Goal: Transaction & Acquisition: Book appointment/travel/reservation

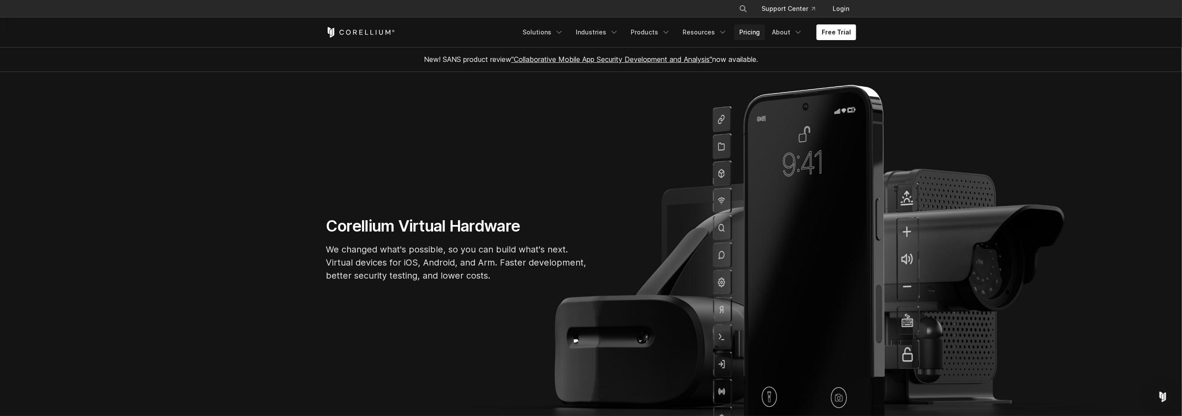
click at [757, 30] on link "Pricing" at bounding box center [749, 32] width 31 height 16
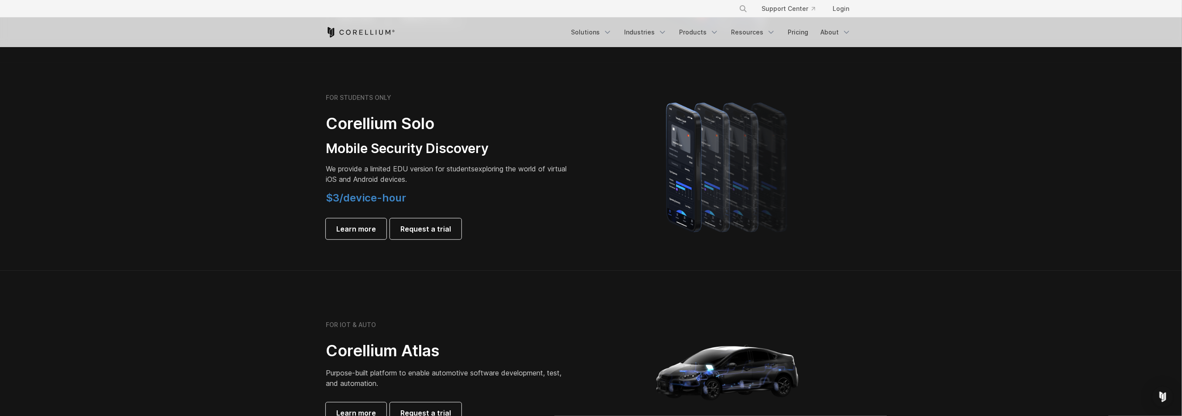
scroll to position [567, 0]
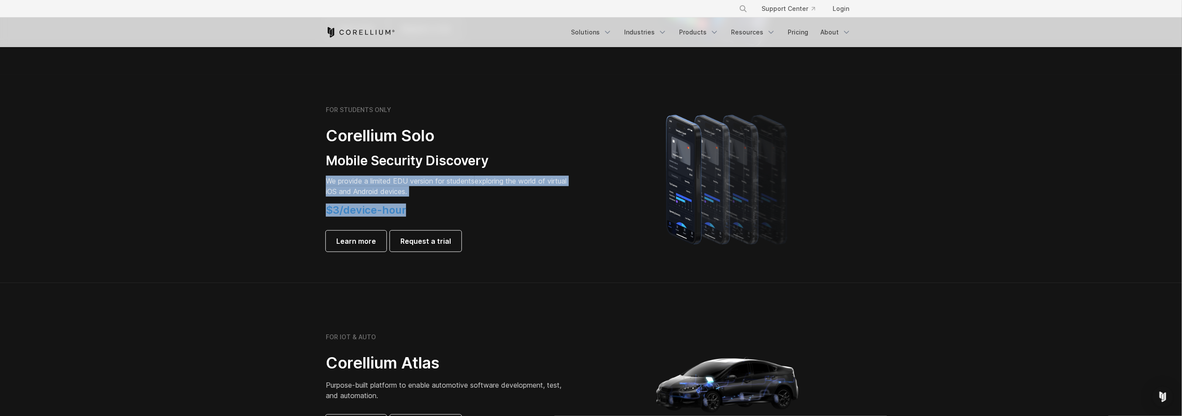
drag, startPoint x: 417, startPoint y: 212, endPoint x: 300, endPoint y: 192, distance: 119.1
click at [283, 180] on section "FOR STUDENTS ONLY Corellium Solo Mobile Security Discovery We provide a limited…" at bounding box center [591, 179] width 1182 height 208
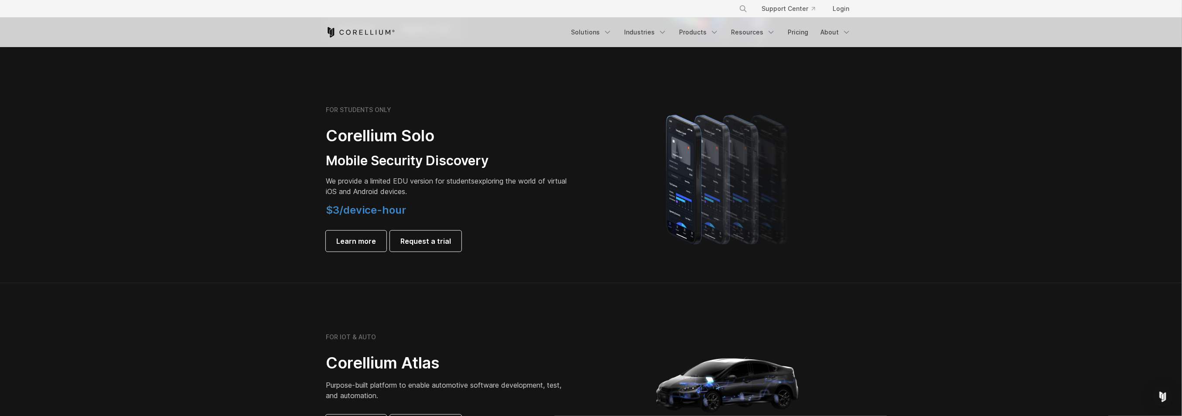
click at [530, 236] on div "Learn more Request a trial" at bounding box center [448, 241] width 244 height 21
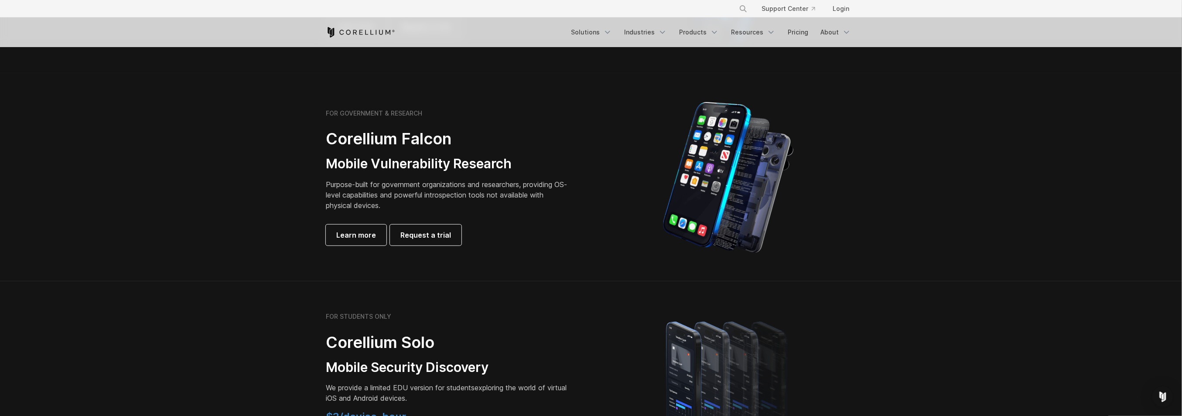
scroll to position [349, 0]
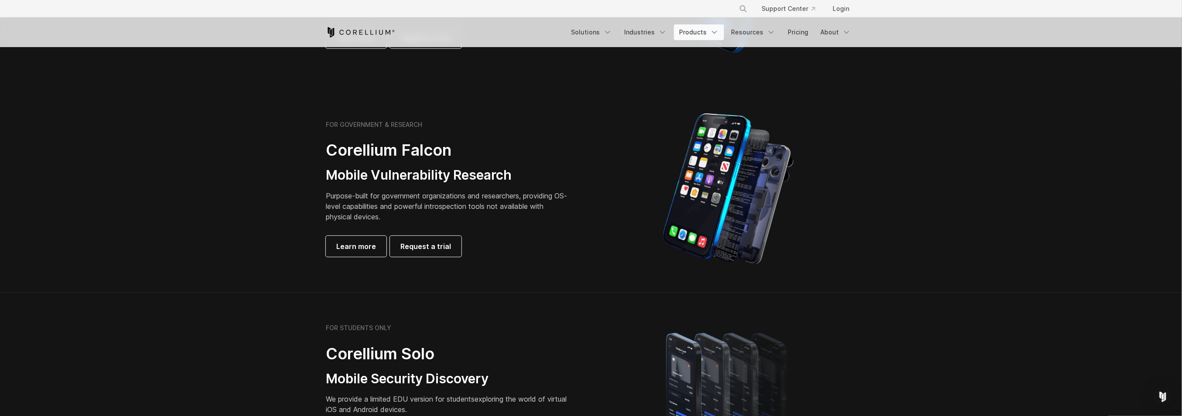
click at [709, 34] on link "Products" at bounding box center [699, 32] width 50 height 16
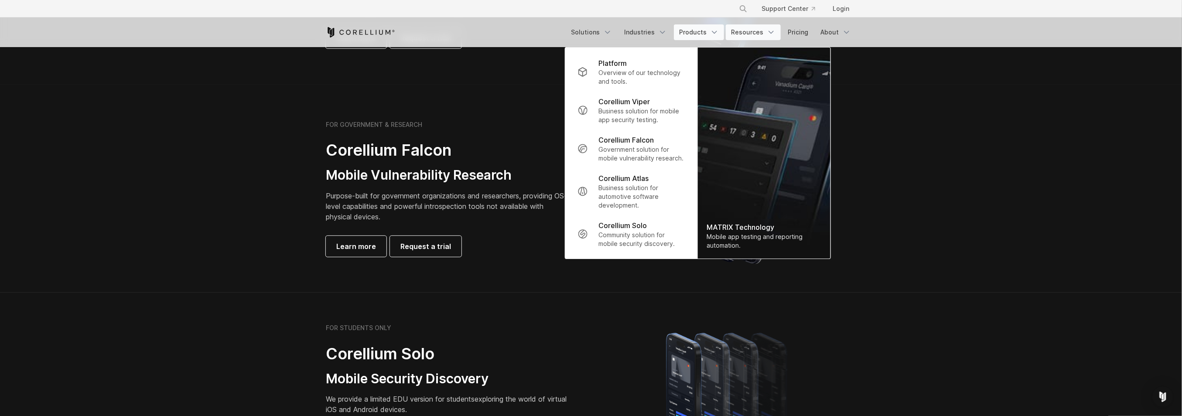
click at [757, 29] on link "Resources" at bounding box center [753, 32] width 55 height 16
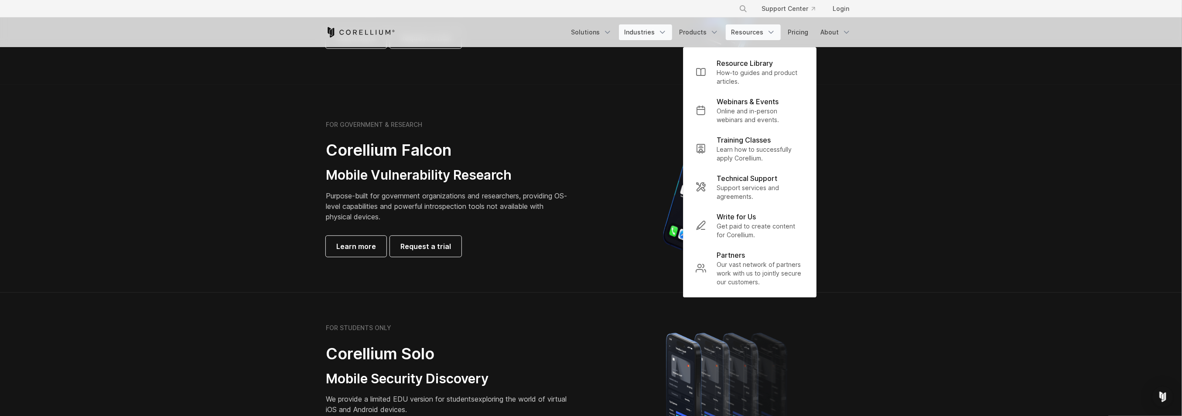
click at [656, 30] on link "Industries" at bounding box center [645, 32] width 53 height 16
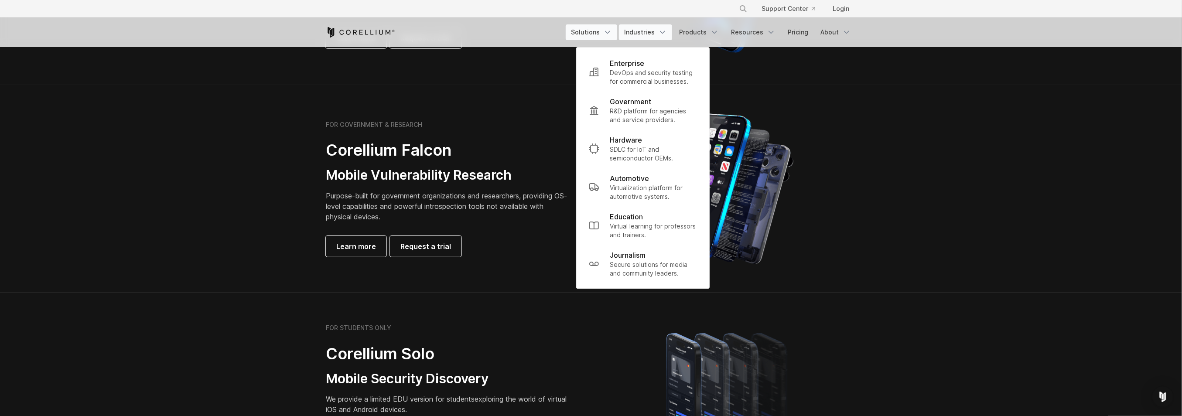
click at [604, 31] on link "Solutions" at bounding box center [591, 32] width 51 height 16
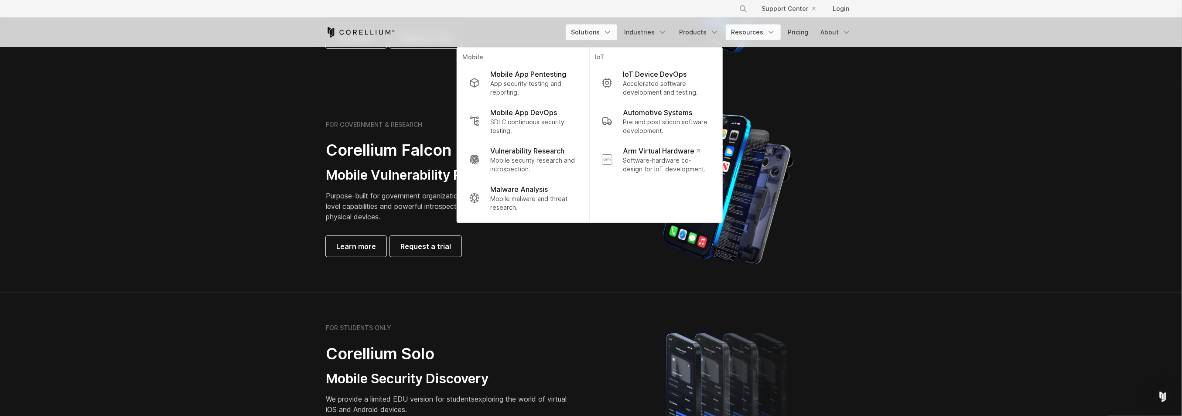
click at [772, 28] on icon "Navigation Menu" at bounding box center [771, 32] width 9 height 9
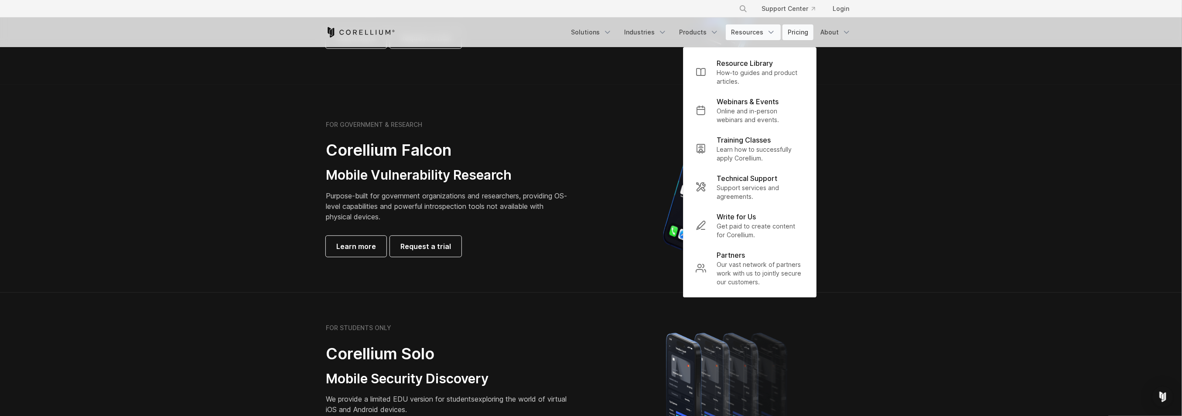
click at [810, 32] on link "Pricing" at bounding box center [797, 32] width 31 height 16
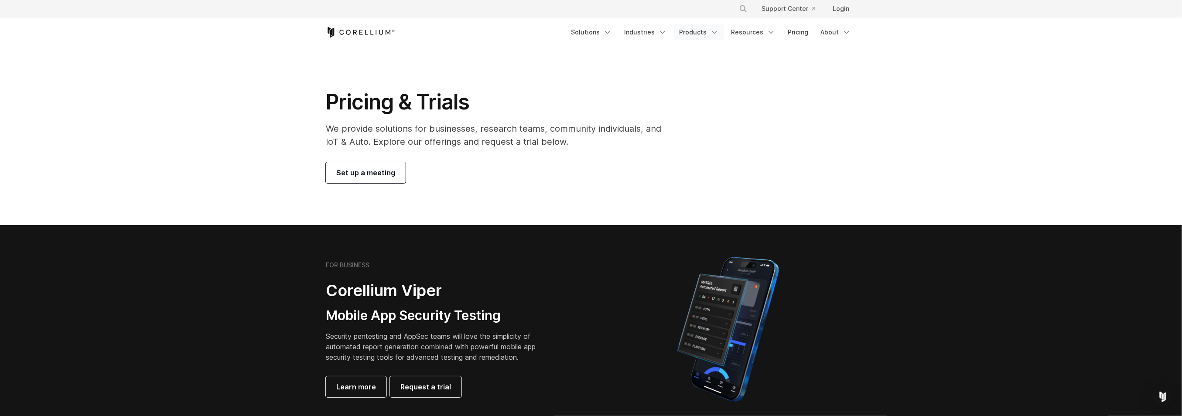
click at [709, 33] on link "Products" at bounding box center [699, 32] width 50 height 16
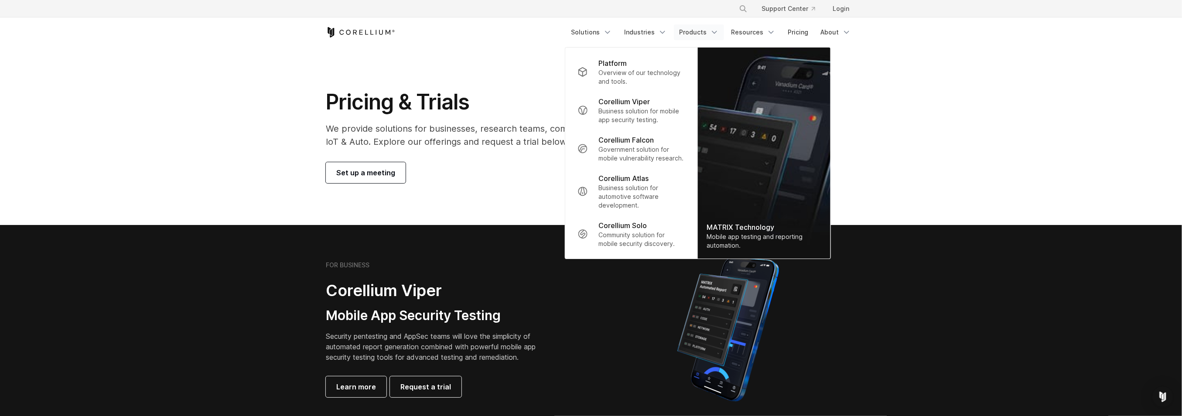
click at [929, 58] on section "Pricing & Trials We provide solutions for businesses, research teams, community…" at bounding box center [591, 136] width 1182 height 178
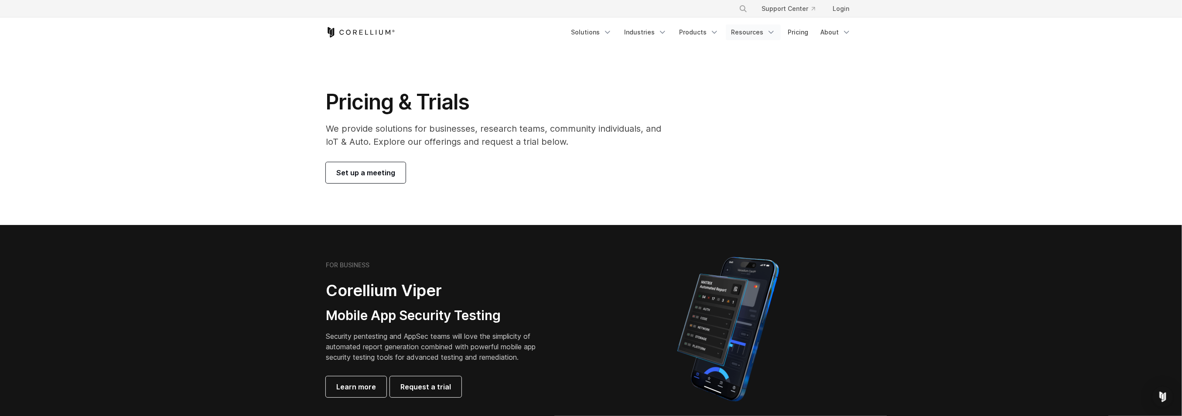
click at [762, 30] on link "Resources" at bounding box center [753, 32] width 55 height 16
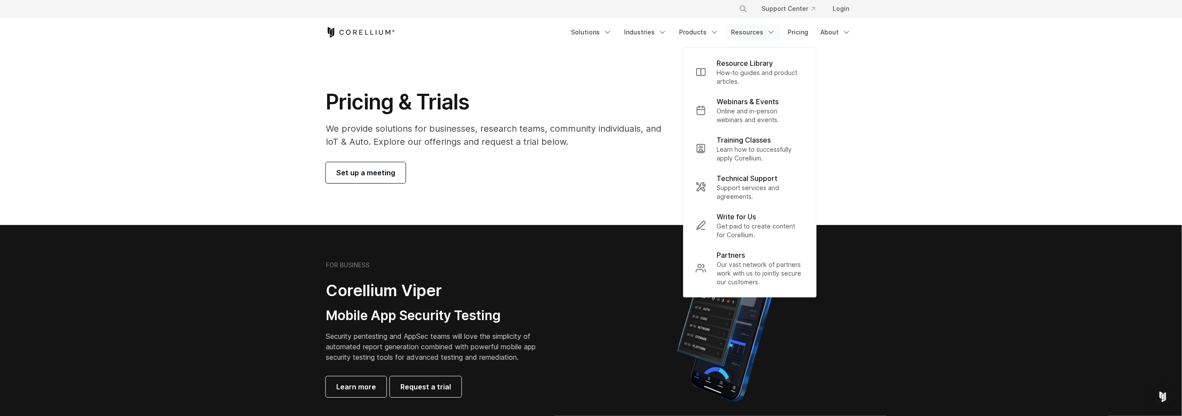
click at [653, 84] on section "Pricing & Trials We provide solutions for businesses, research teams, community…" at bounding box center [591, 136] width 1182 height 178
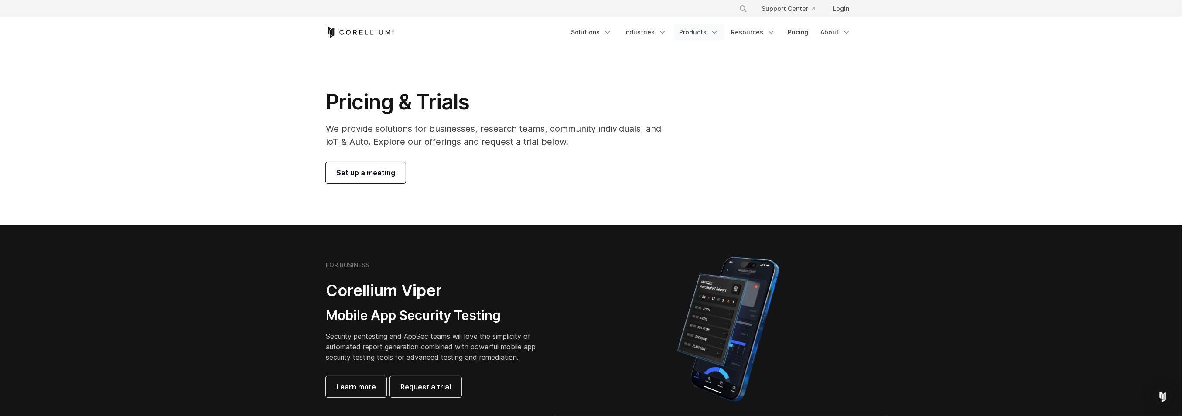
click at [715, 29] on icon "Navigation Menu" at bounding box center [714, 32] width 9 height 9
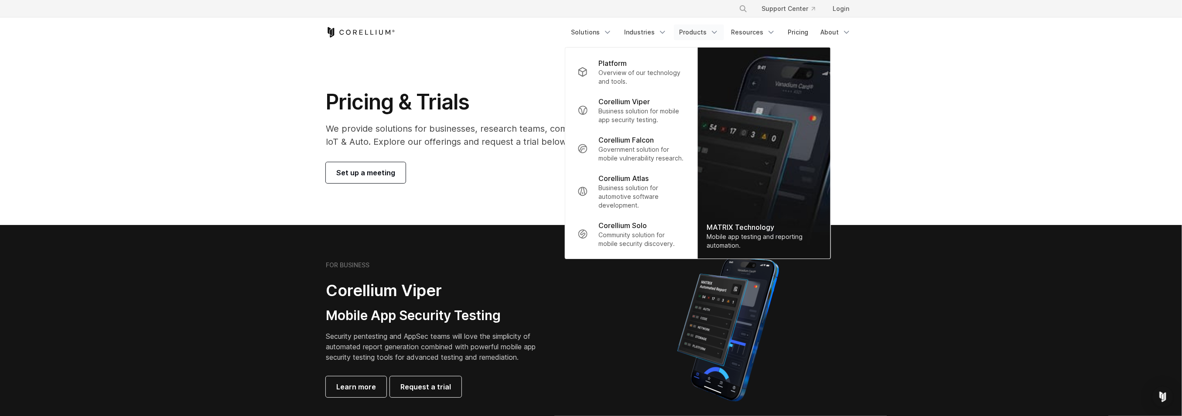
click at [476, 66] on section "Pricing & Trials We provide solutions for businesses, research teams, community…" at bounding box center [591, 136] width 1182 height 178
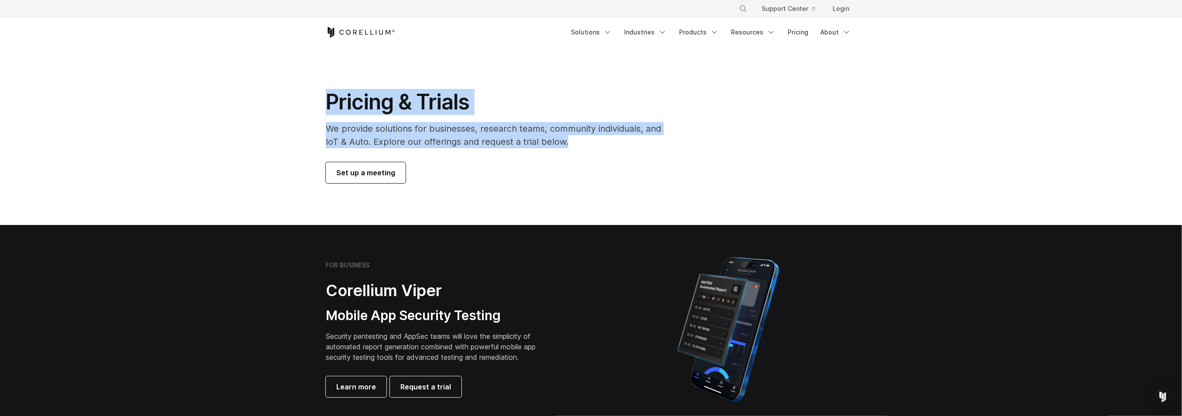
drag, startPoint x: 293, startPoint y: 25, endPoint x: 842, endPoint y: 137, distance: 560.1
click at [301, 114] on section "Pricing & Trials We provide solutions for businesses, research teams, community…" at bounding box center [591, 136] width 1182 height 178
click at [299, 98] on section "Pricing & Trials We provide solutions for businesses, research teams, community…" at bounding box center [591, 136] width 1182 height 178
drag, startPoint x: 616, startPoint y: 141, endPoint x: 273, endPoint y: 95, distance: 346.3
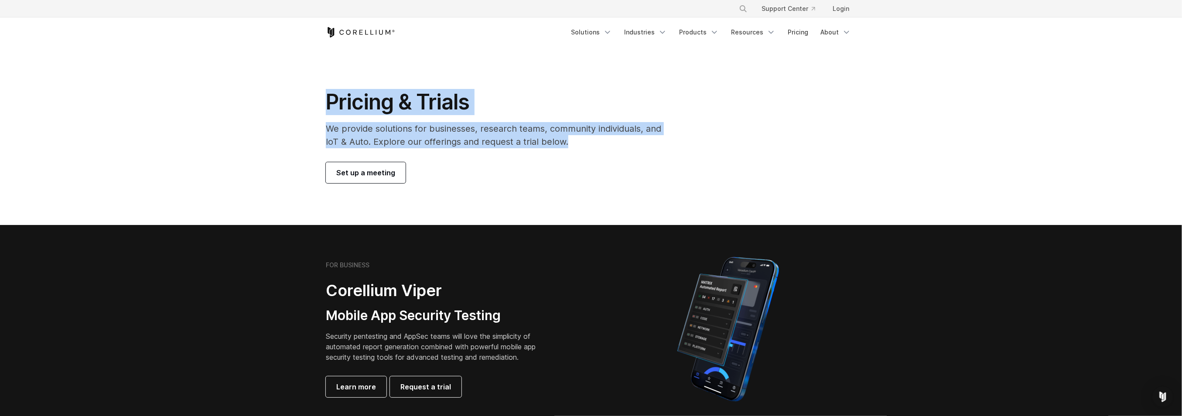
click at [269, 95] on section "Pricing & Trials We provide solutions for businesses, research teams, community…" at bounding box center [591, 136] width 1182 height 178
click at [768, 96] on div "Pricing & Trials We provide solutions for businesses, research teams, community…" at bounding box center [591, 136] width 548 height 94
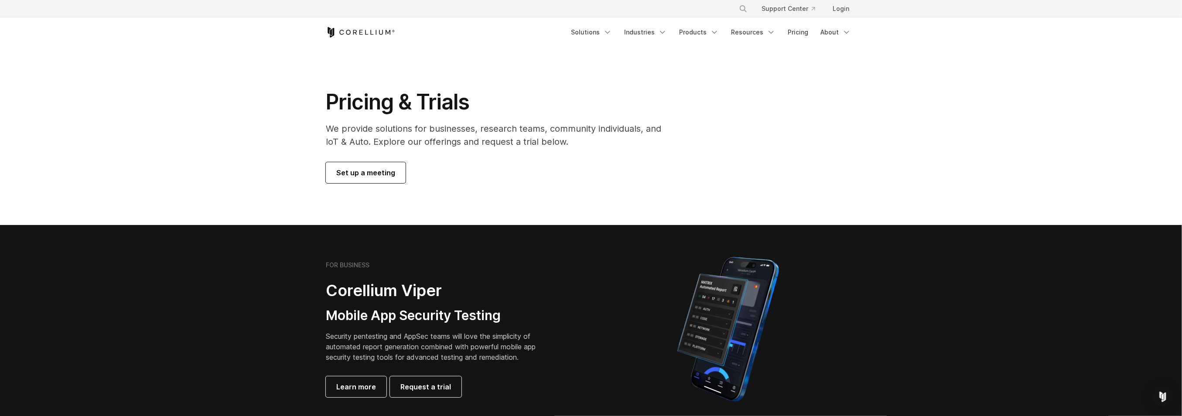
click at [370, 175] on span "Set up a meeting" at bounding box center [365, 172] width 59 height 10
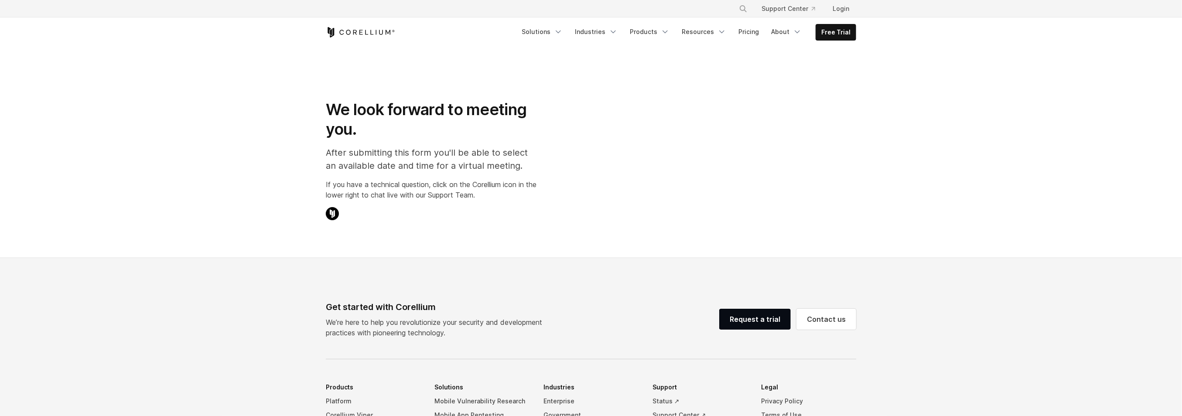
select select "**"
